Goal: Information Seeking & Learning: Check status

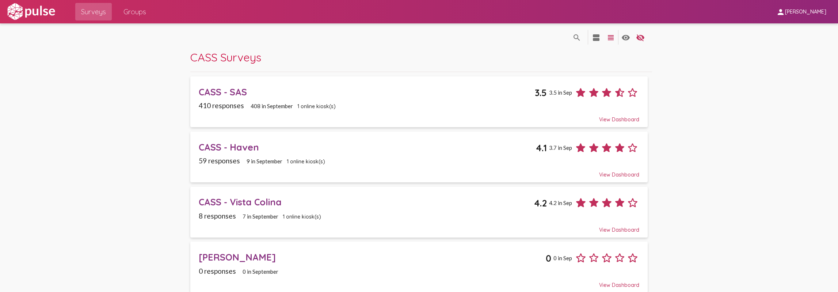
click at [232, 89] on div "CASS - SAS" at bounding box center [367, 91] width 336 height 11
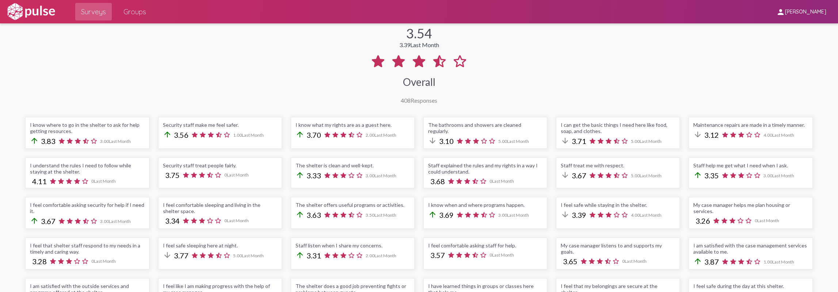
scroll to position [183, 0]
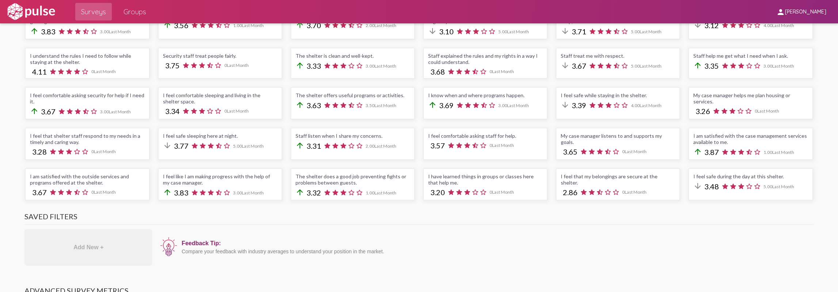
click at [328, 55] on div "The shelter is clean and well-kept." at bounding box center [352, 56] width 114 height 6
click at [323, 58] on div "The shelter is clean and well-kept. arrow_upward 3.33 3.00 Last Month" at bounding box center [353, 63] width 124 height 31
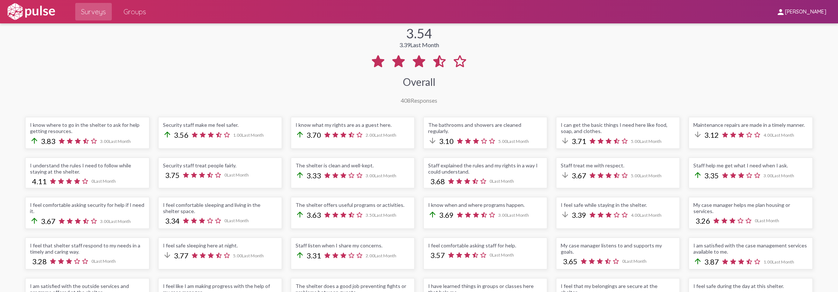
scroll to position [37, 0]
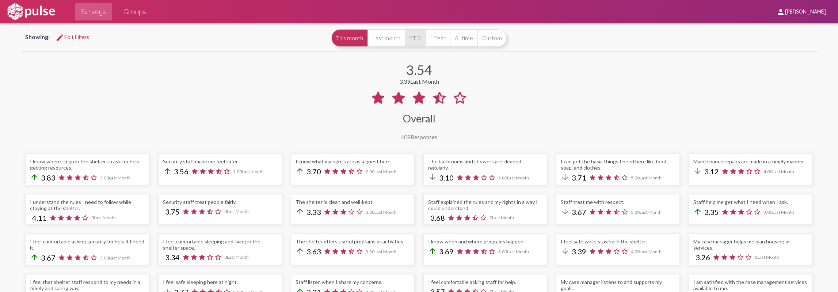
click at [420, 44] on button "YTD" at bounding box center [415, 38] width 20 height 18
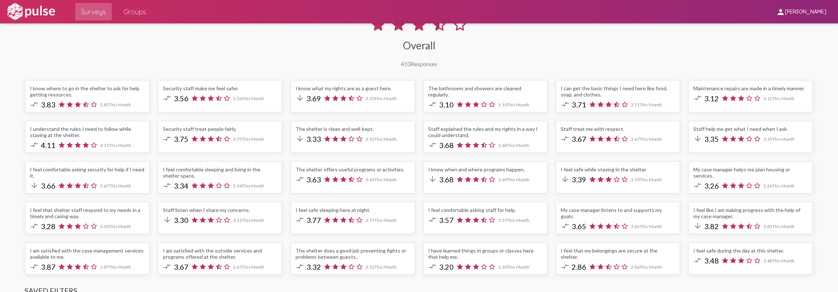
scroll to position [37, 0]
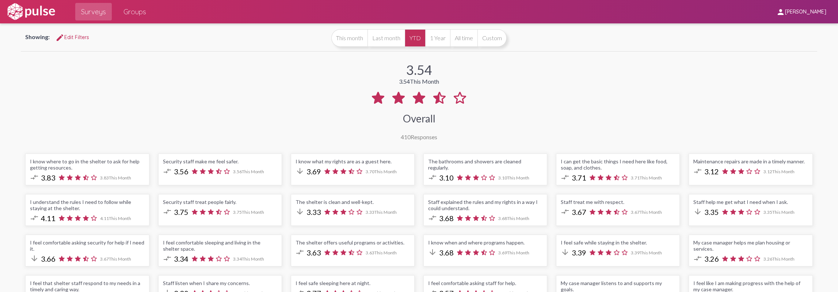
click at [5, 13] on mat-toolbar "Surveys Groups person [PERSON_NAME]" at bounding box center [419, 11] width 838 height 23
click at [9, 11] on img at bounding box center [31, 12] width 50 height 18
